Goal: Feedback & Contribution: Submit feedback/report problem

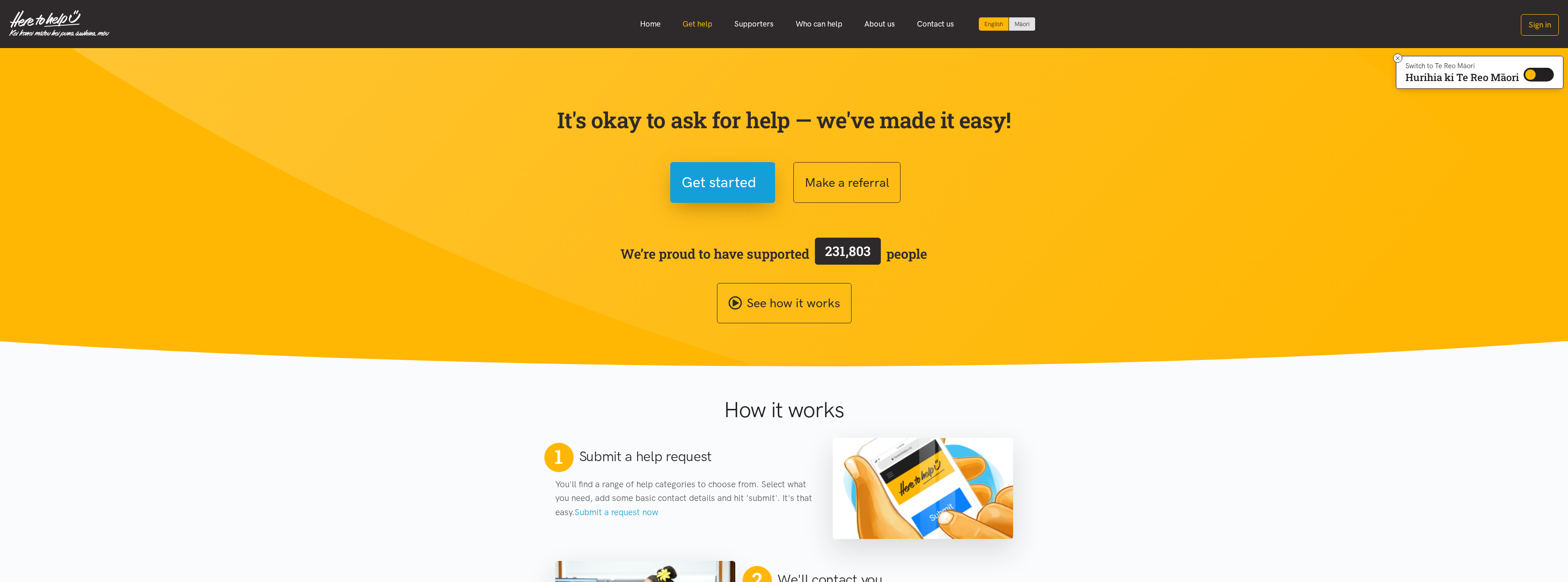
click at [695, 21] on link "Get help" at bounding box center [697, 24] width 51 height 20
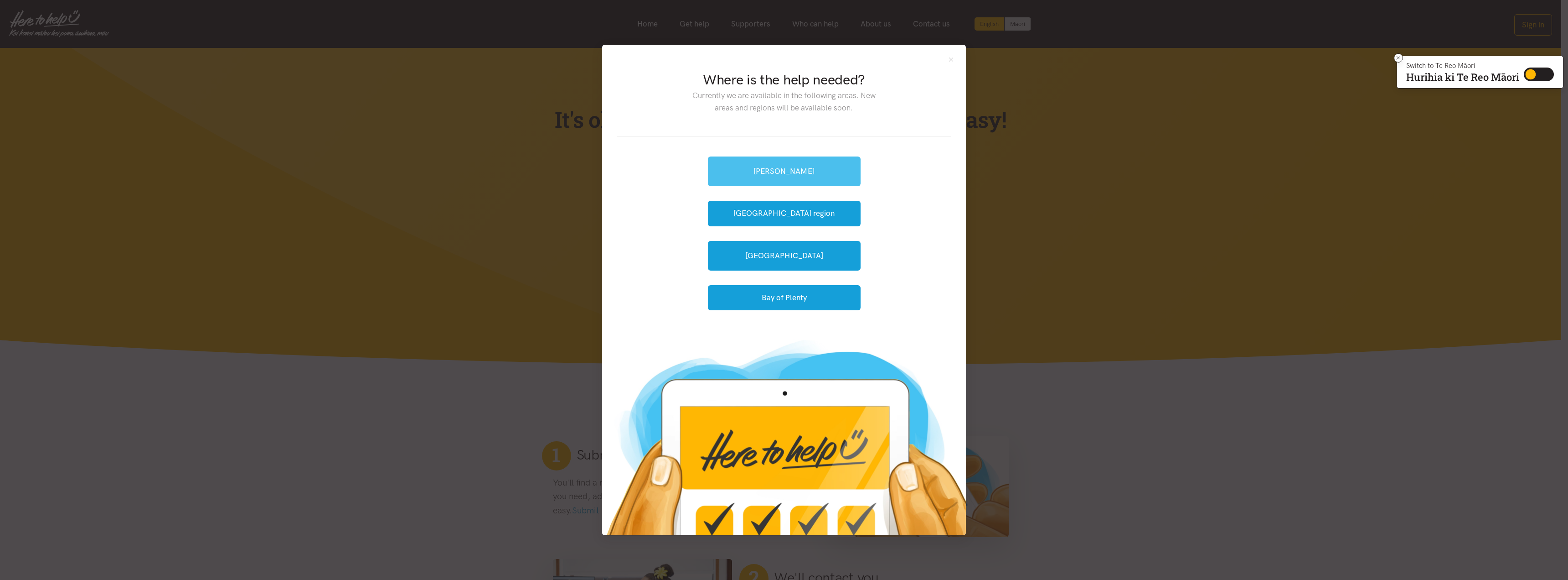
click at [829, 173] on link "[PERSON_NAME]" at bounding box center [784, 171] width 153 height 30
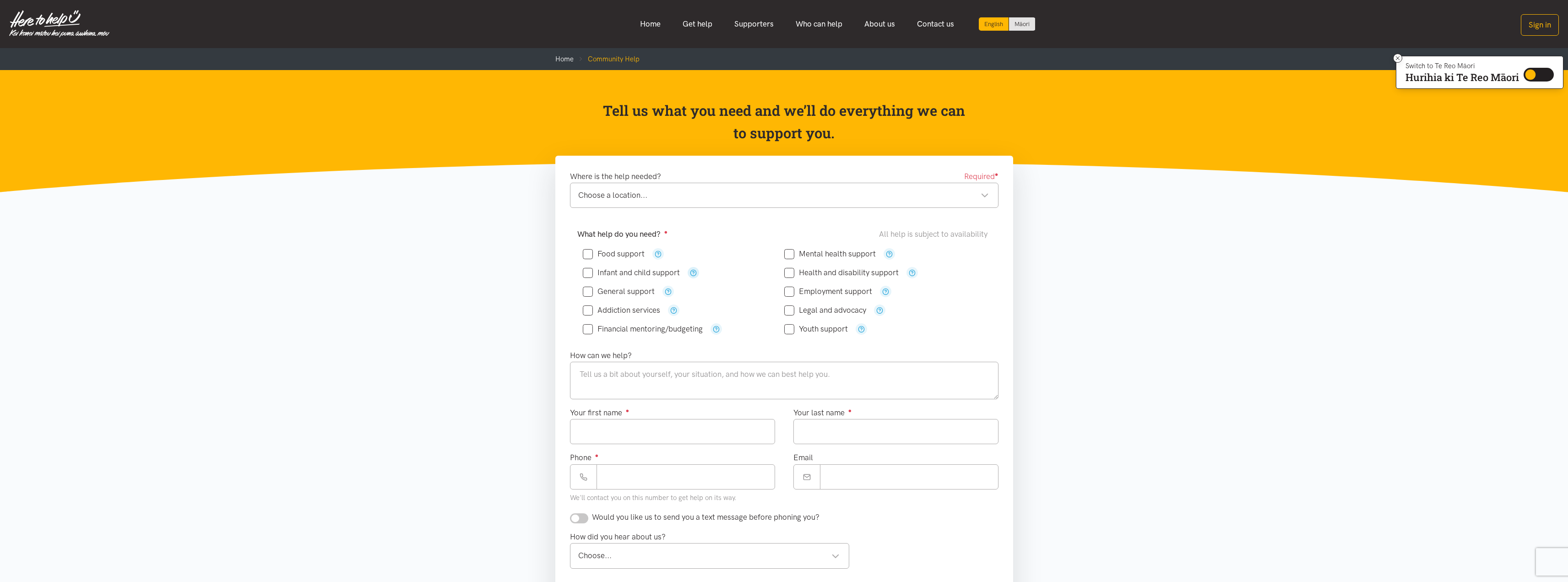
click at [692, 273] on icon "button" at bounding box center [693, 273] width 7 height 7
click at [676, 313] on icon "button" at bounding box center [674, 310] width 7 height 7
click at [714, 329] on icon "button" at bounding box center [716, 329] width 7 height 7
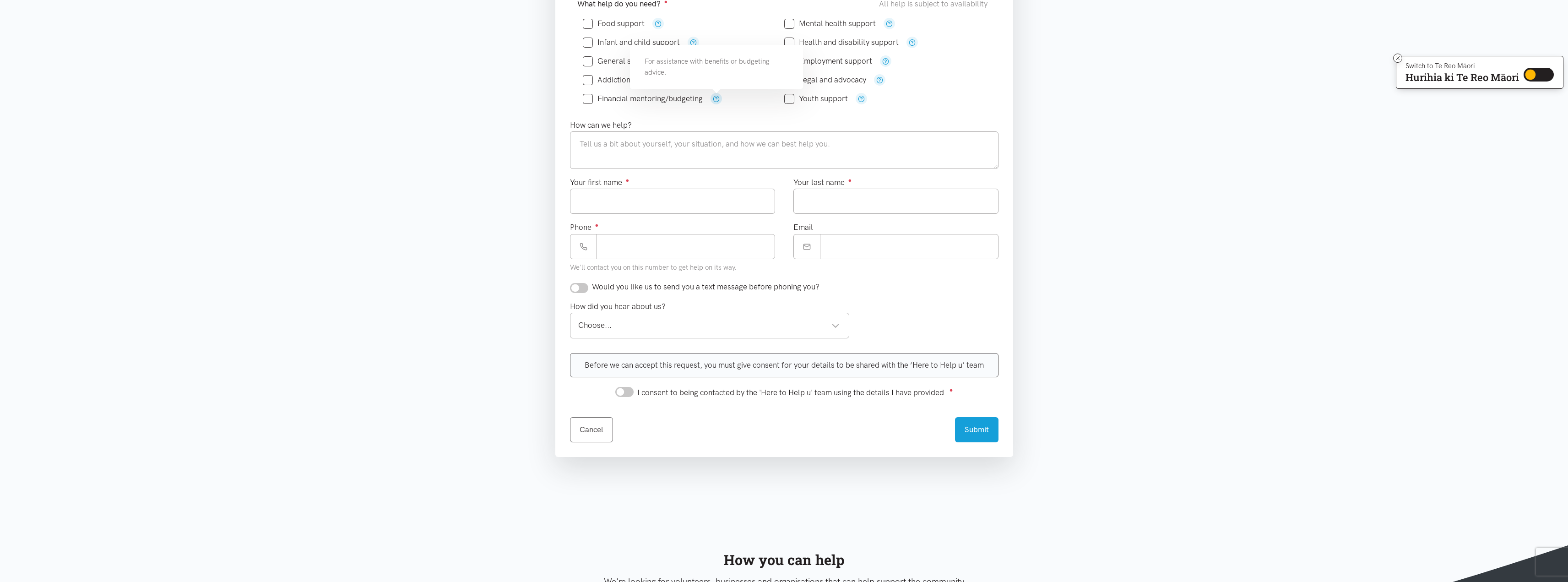
scroll to position [229, 0]
click at [838, 321] on div "Choose..." at bounding box center [709, 326] width 262 height 12
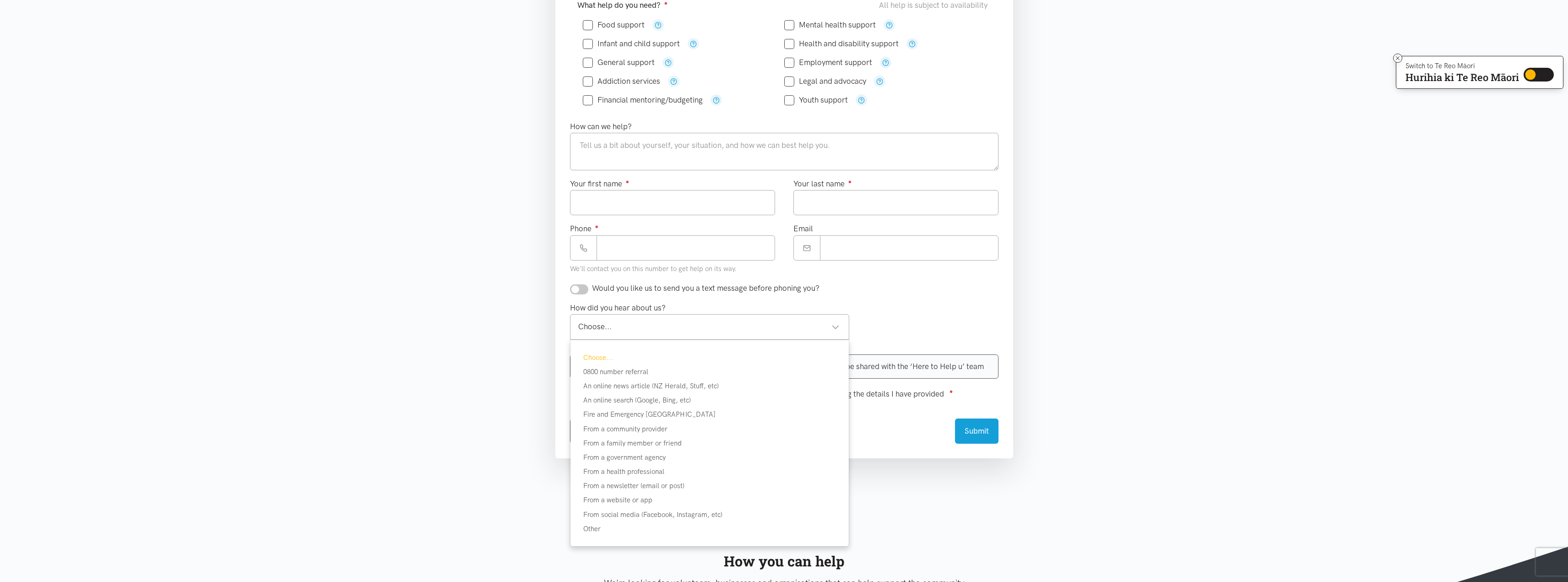
click at [838, 321] on div "Choose..." at bounding box center [709, 326] width 262 height 12
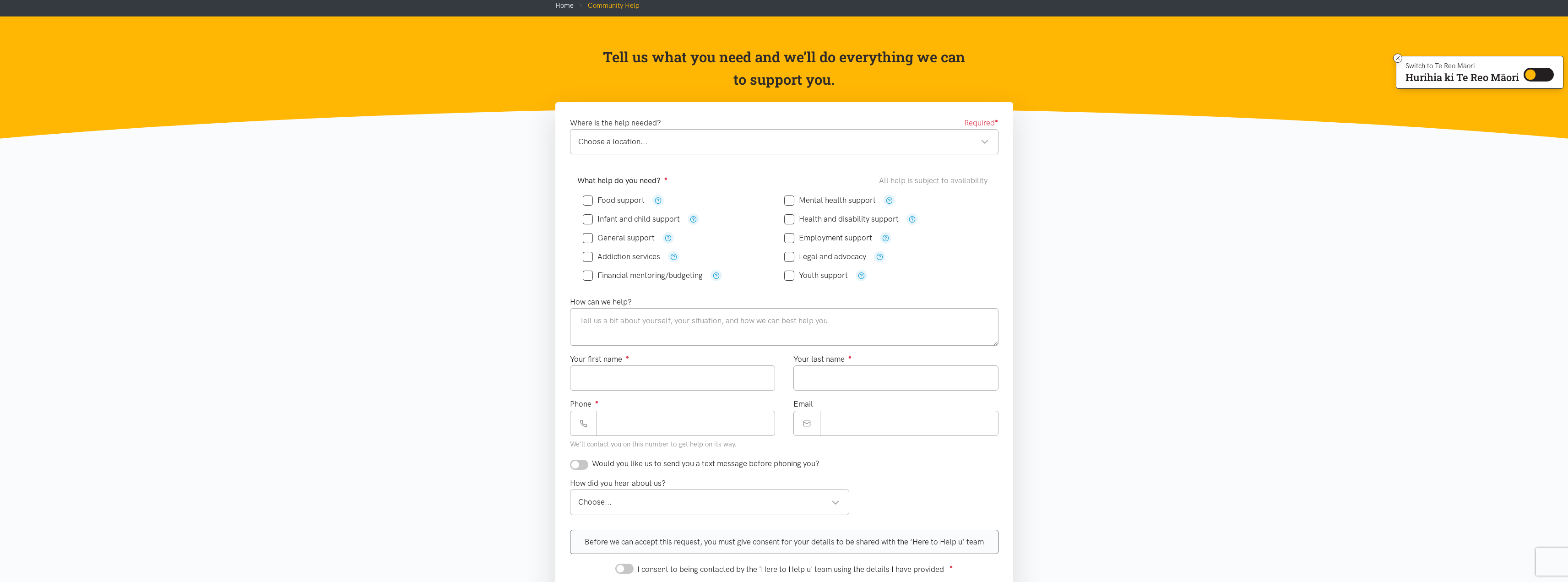
scroll to position [0, 0]
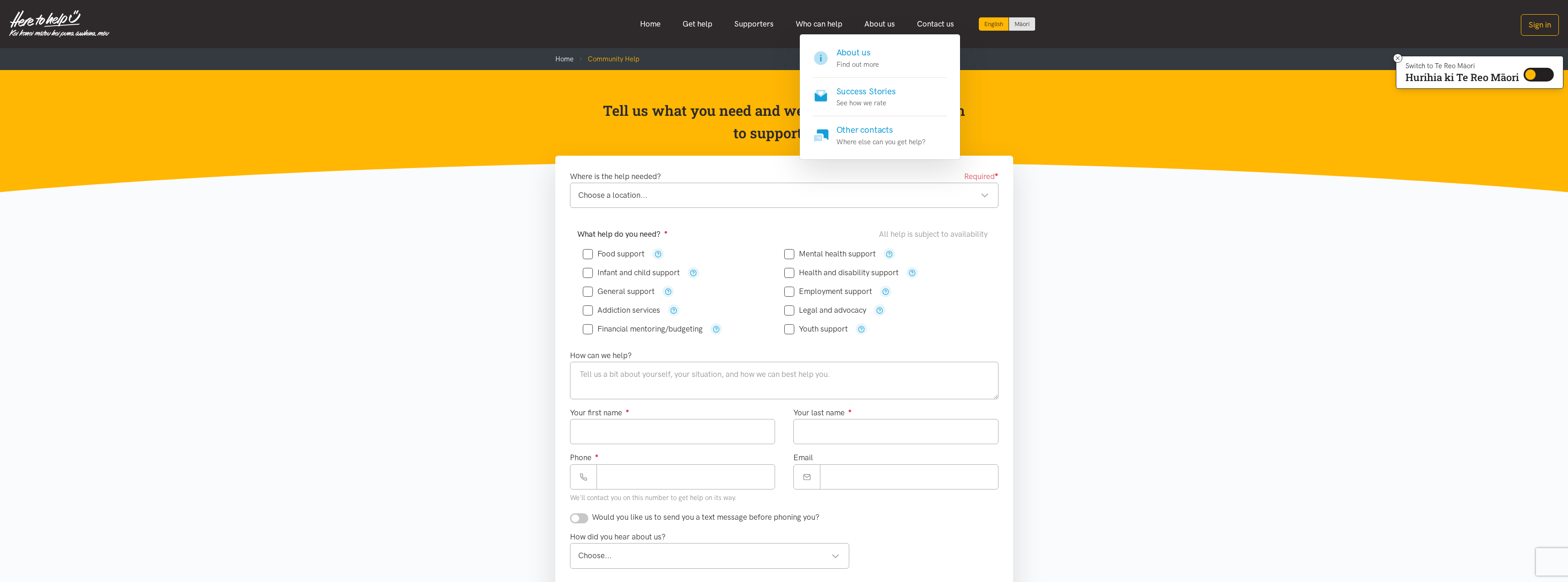
click at [845, 54] on h4 "About us" at bounding box center [858, 52] width 43 height 13
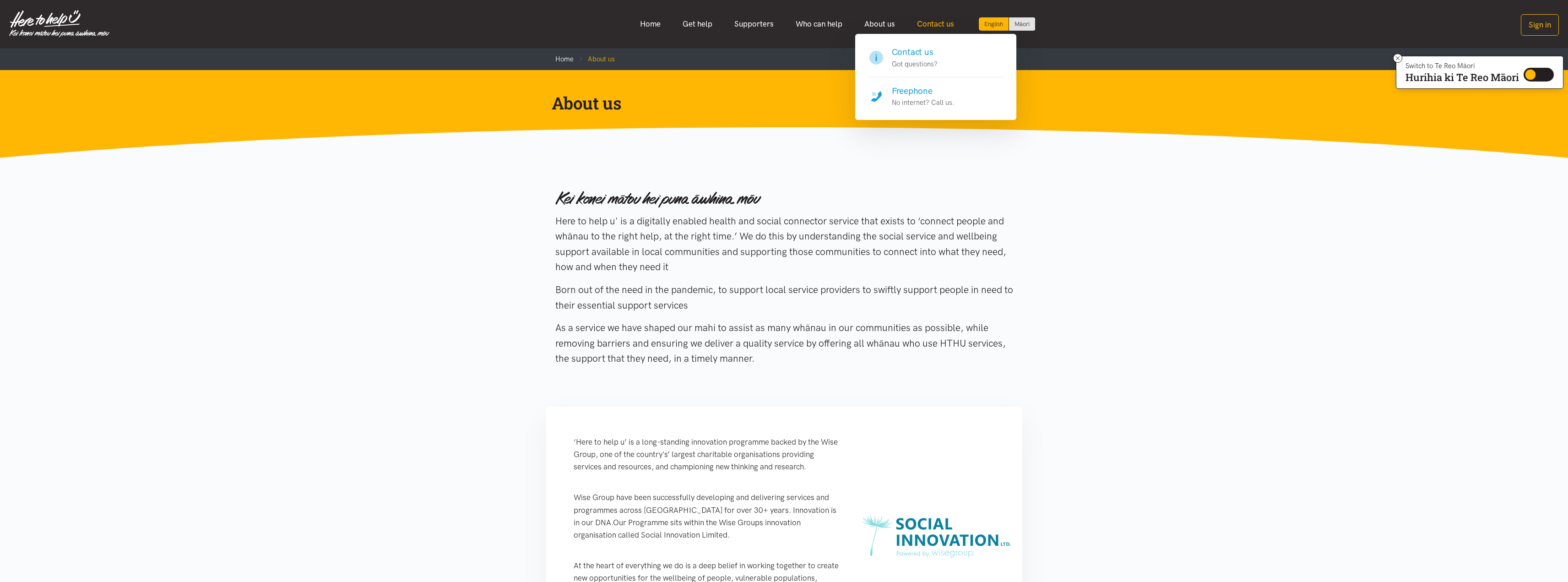
click at [936, 24] on link "Contact us" at bounding box center [935, 24] width 59 height 20
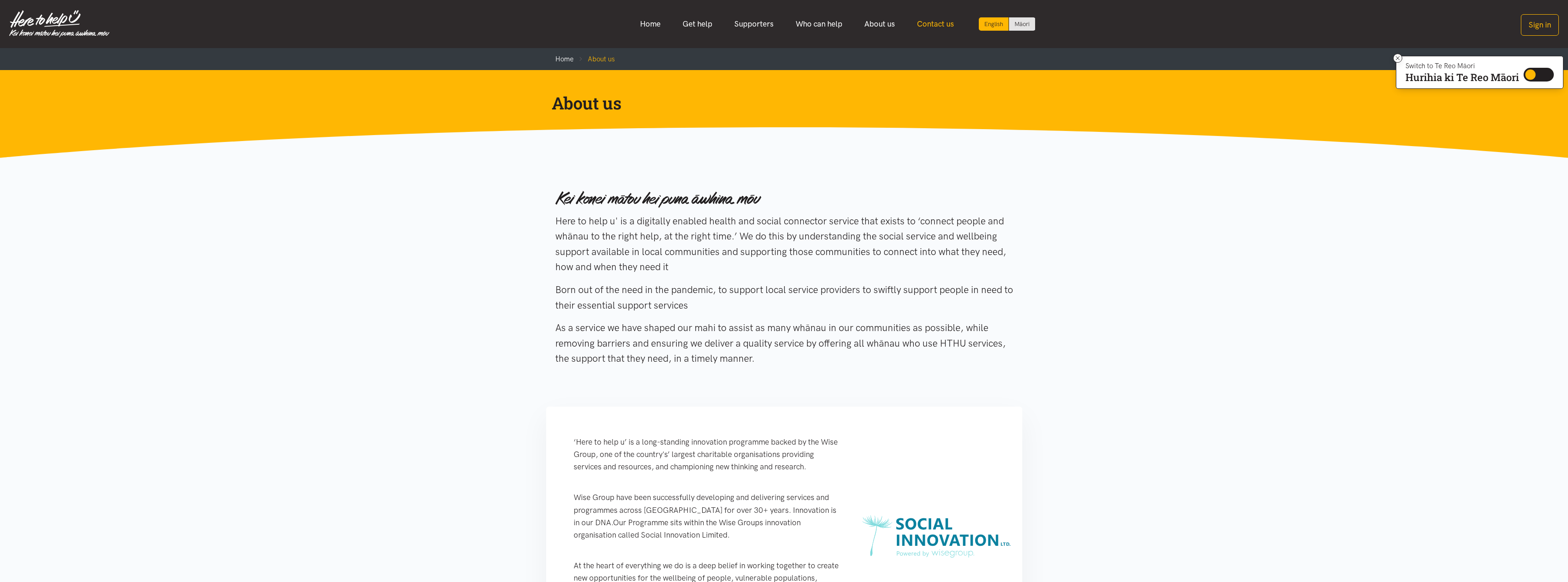
click at [935, 23] on link "Contact us" at bounding box center [935, 24] width 59 height 20
click at [934, 16] on link "Contact us" at bounding box center [935, 24] width 59 height 20
click at [932, 25] on link "Contact us" at bounding box center [935, 24] width 59 height 20
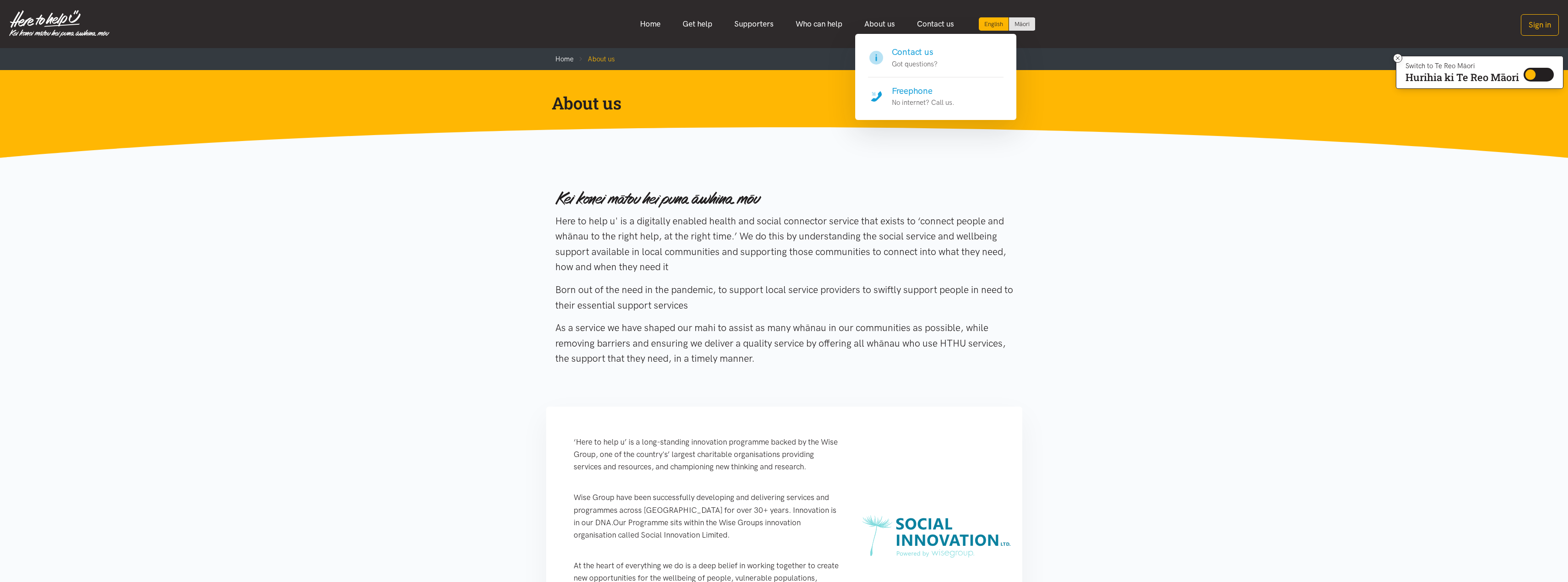
click at [916, 55] on h4 "Contact us" at bounding box center [915, 52] width 46 height 13
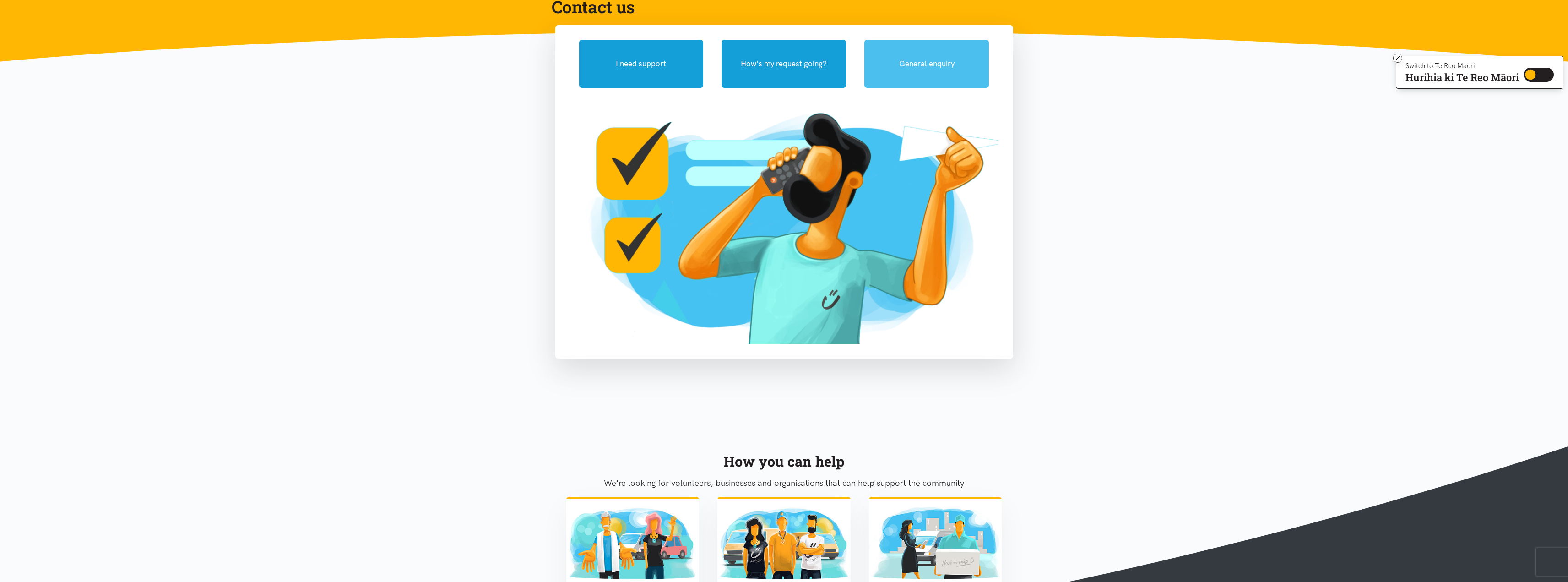
scroll to position [46, 0]
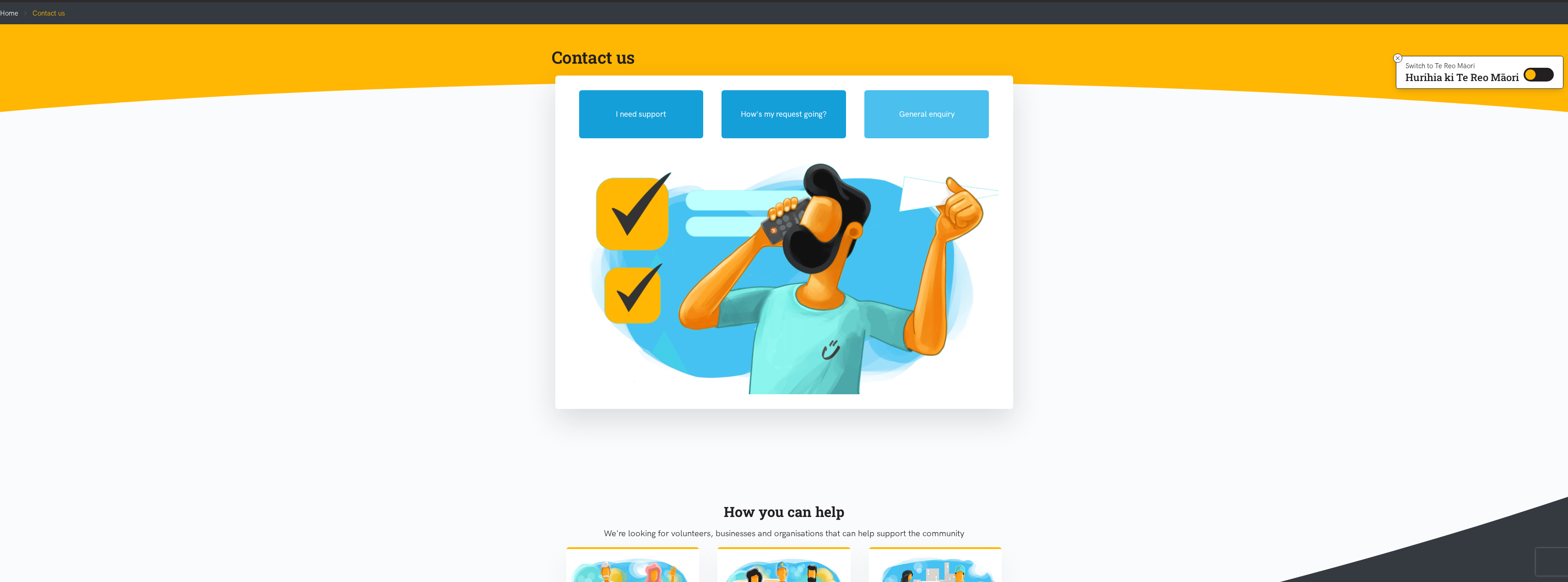
click at [939, 118] on button "General enquiry" at bounding box center [927, 114] width 125 height 48
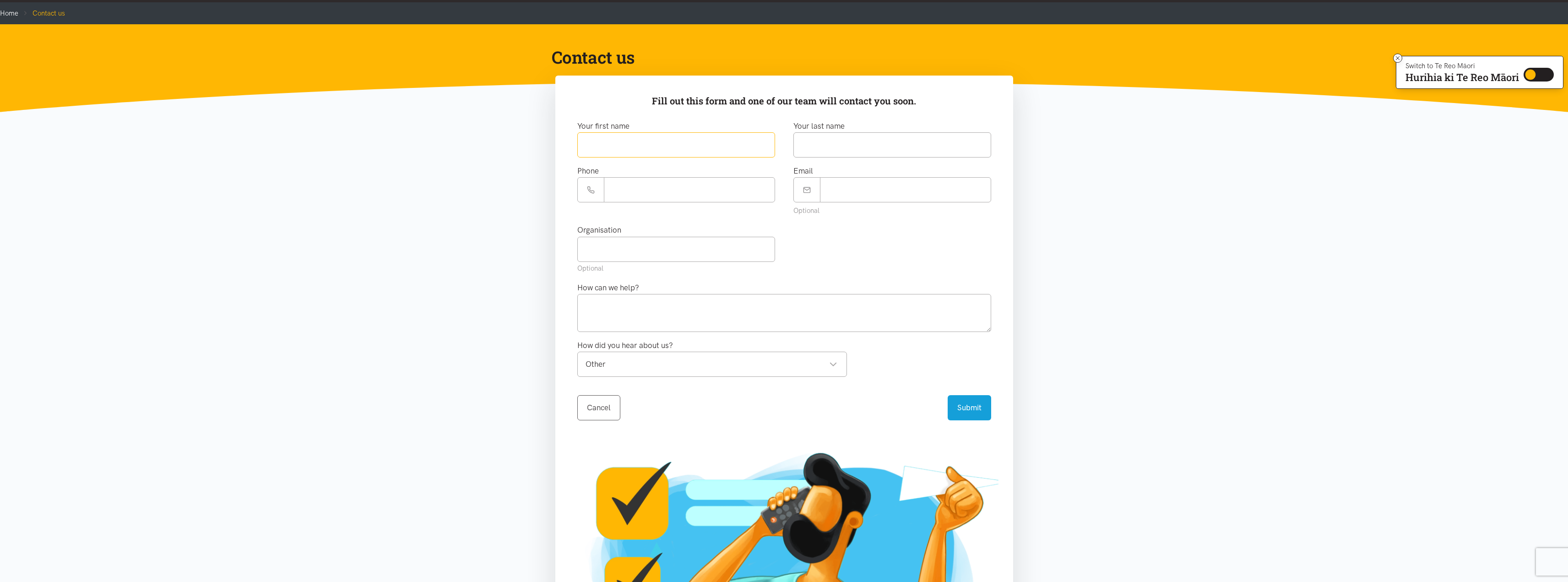
click at [703, 139] on input "text" at bounding box center [676, 144] width 198 height 25
type input "******"
type input "**********"
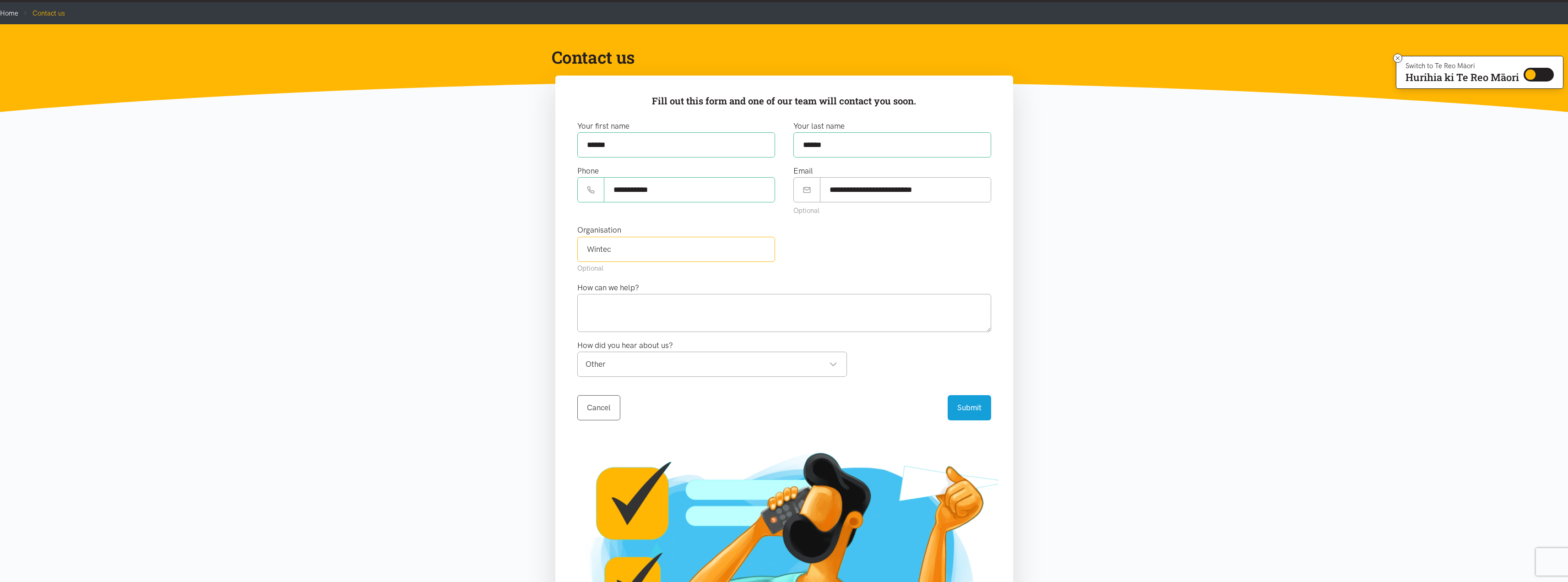
type input "Wintec"
drag, startPoint x: 662, startPoint y: 110, endPoint x: 801, endPoint y: 316, distance: 248.5
click at [801, 316] on textarea "Kia ora, I am a third year midwifery student at Wintec. I am working oin a proj…" at bounding box center [784, 312] width 414 height 37
click at [799, 320] on textarea "Kia ora, I am a third year midwifery student at Wintec. I am working oin a proj…" at bounding box center [784, 312] width 414 height 37
click at [853, 319] on textarea "Kia ora, I am a third year midwifery student at Wintec. I am working on a proje…" at bounding box center [784, 312] width 414 height 37
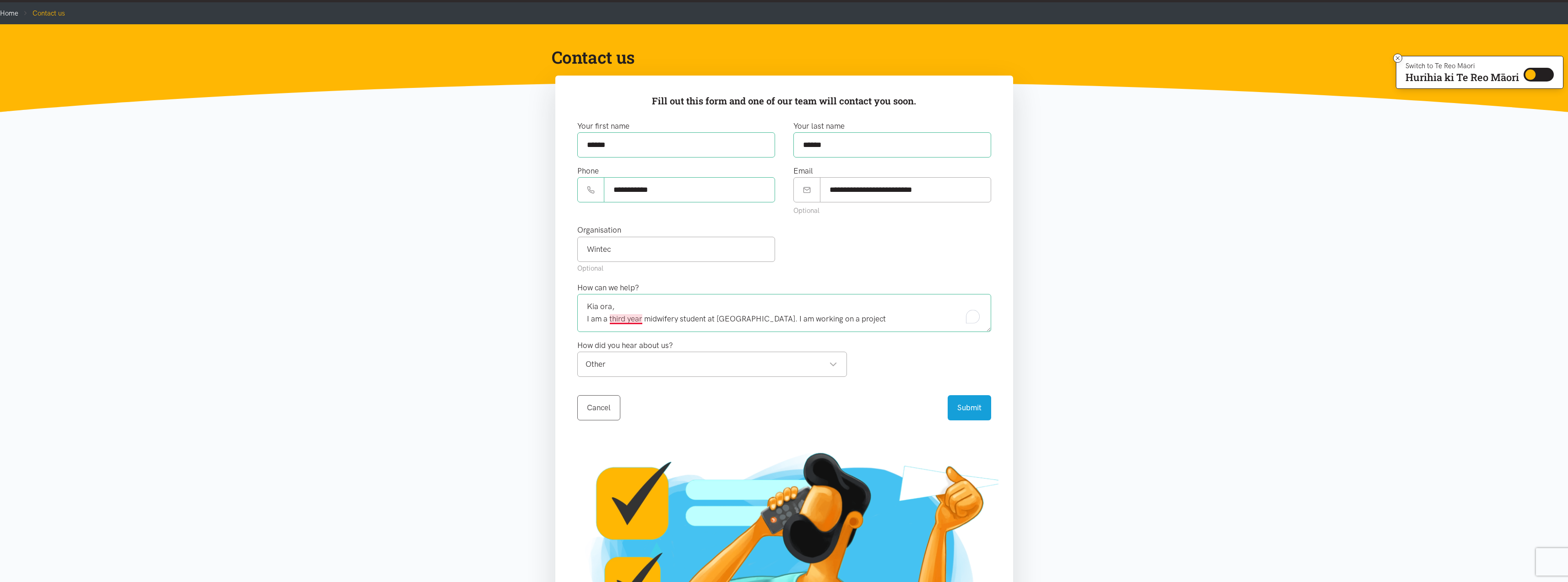
click at [633, 320] on textarea "Kia ora, I am a third year midwifery student at Wintec. I am working on a proje…" at bounding box center [784, 312] width 414 height 37
click at [873, 320] on textarea "Kia ora, I am a third year midwifery student at Wintec. I am working on a proje…" at bounding box center [784, 312] width 414 height 37
click at [825, 359] on div "Other" at bounding box center [712, 364] width 252 height 12
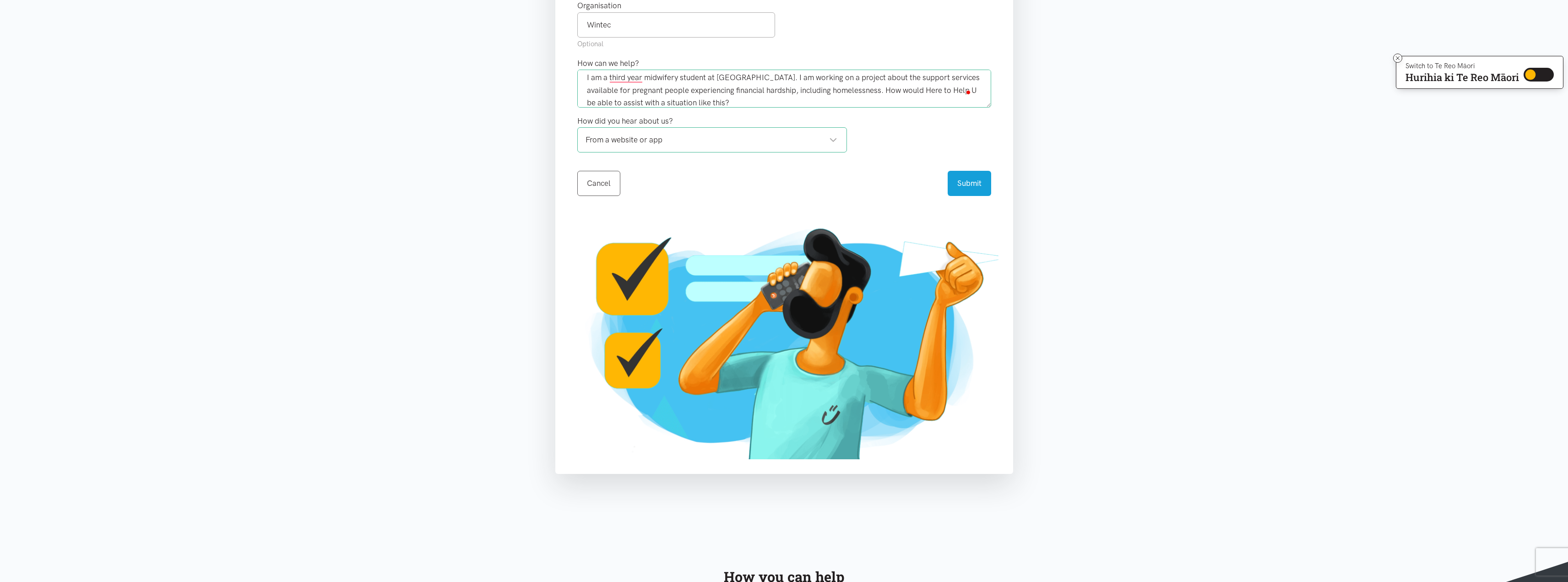
scroll to position [137, 0]
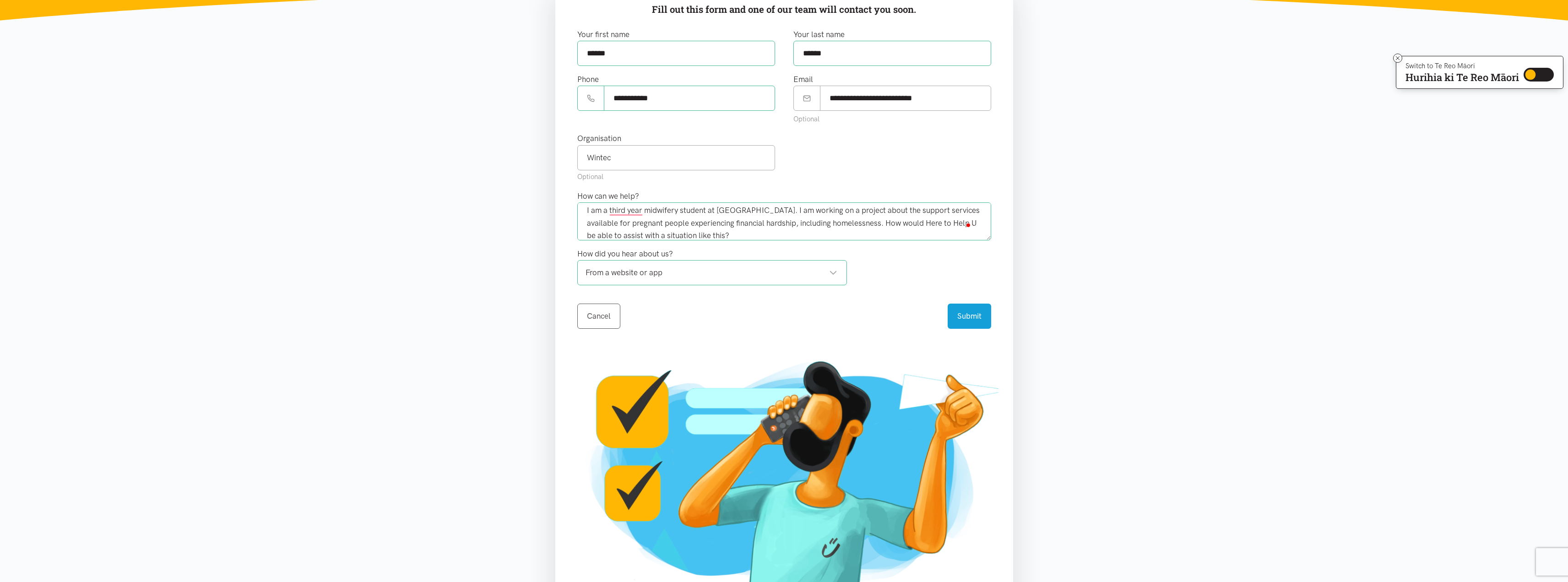
click at [735, 237] on textarea "Kia ora, I am a third year midwifery student at Wintec. I am working on a proje…" at bounding box center [784, 221] width 414 height 37
type textarea "Kia ora, I am a third year midwifery student at Wintec. I am working on a proje…"
click at [965, 319] on button "Submit" at bounding box center [970, 314] width 43 height 25
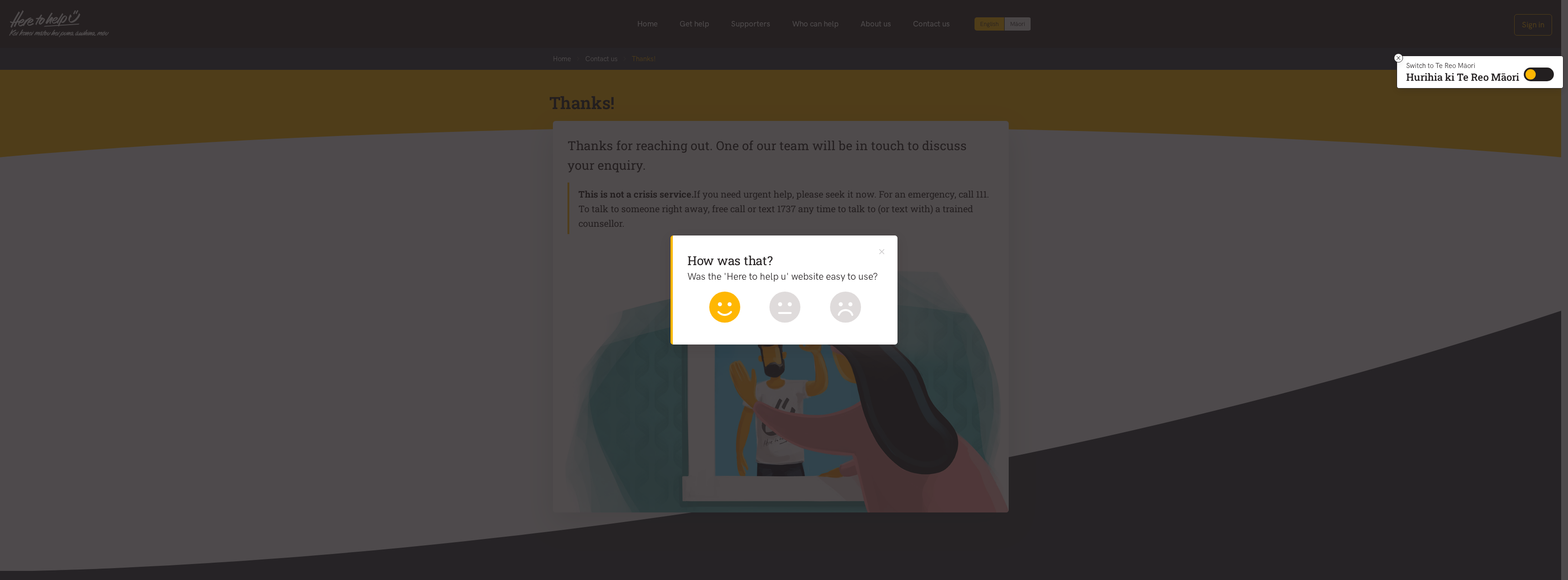
click at [721, 301] on icon at bounding box center [725, 307] width 31 height 31
